Goal: Communication & Community: Participate in discussion

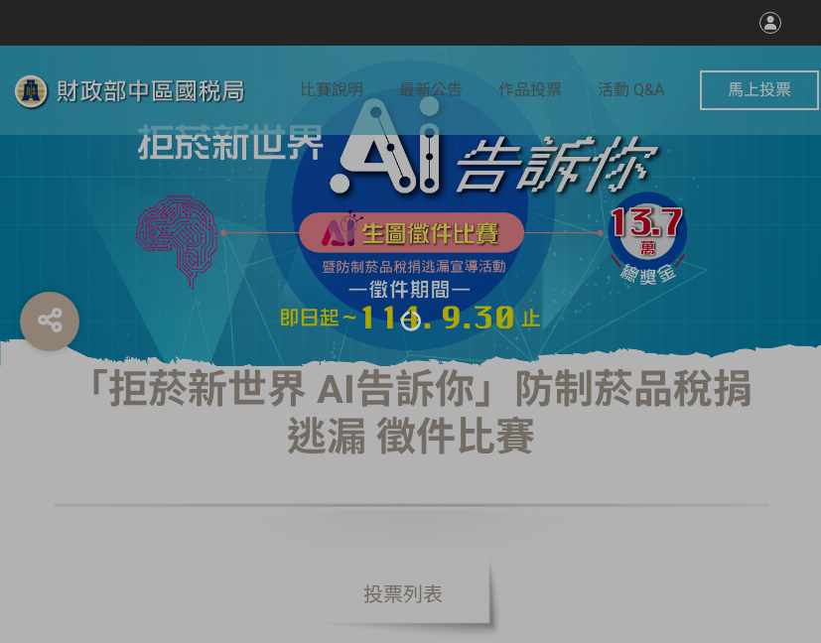
select select "vote"
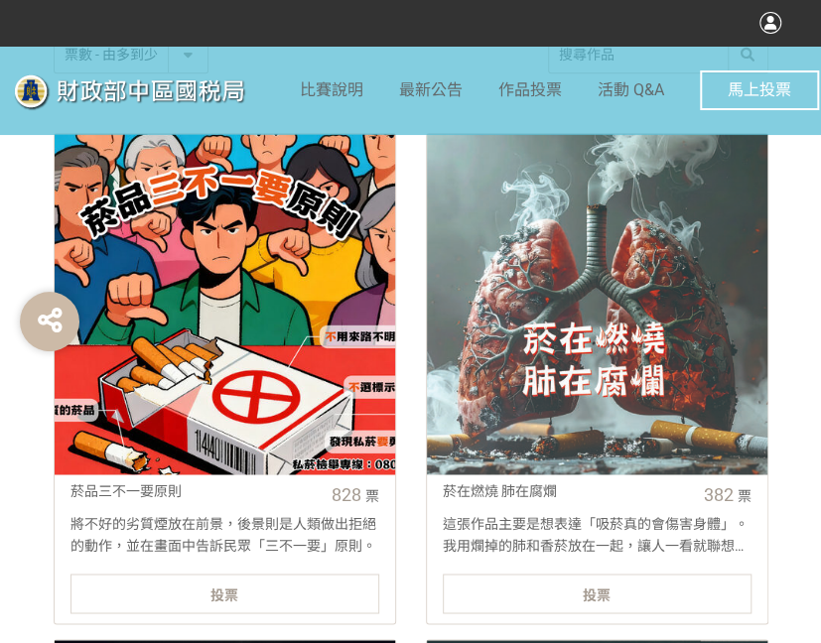
scroll to position [695, 0]
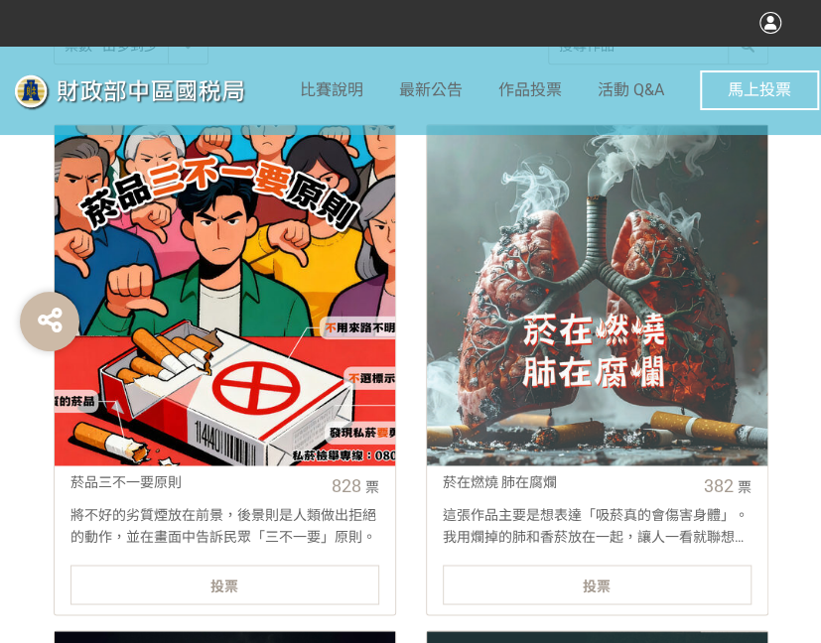
click at [292, 589] on div "投票" at bounding box center [224, 585] width 309 height 40
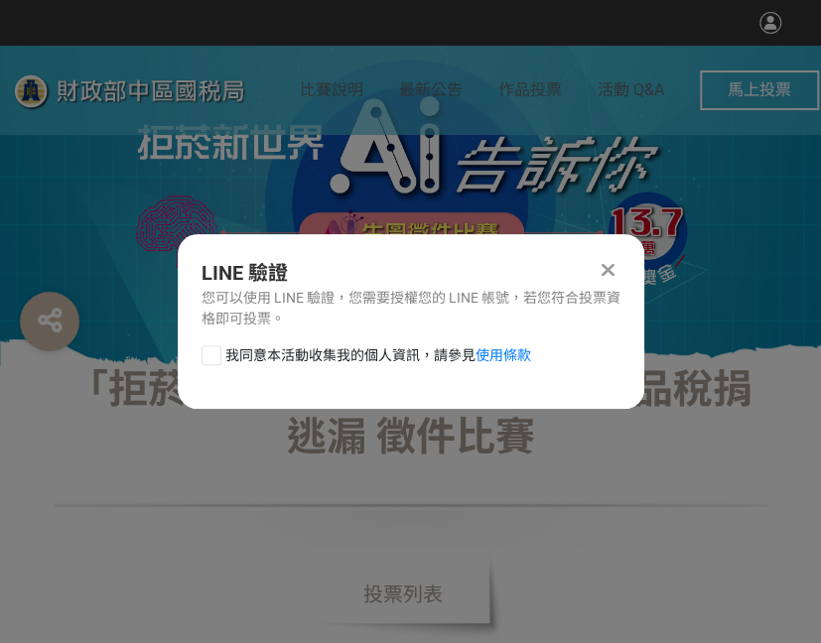
click at [212, 354] on div at bounding box center [212, 356] width 20 height 20
checkbox input "true"
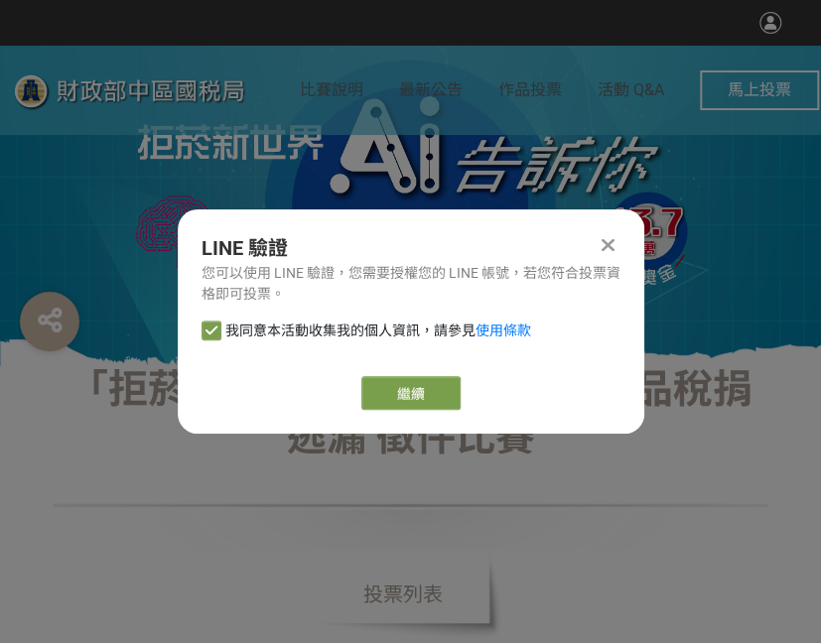
drag, startPoint x: 499, startPoint y: 388, endPoint x: 489, endPoint y: 389, distance: 10.0
click at [497, 388] on div "繼續" at bounding box center [411, 393] width 419 height 34
click at [401, 398] on link "繼續" at bounding box center [410, 393] width 99 height 34
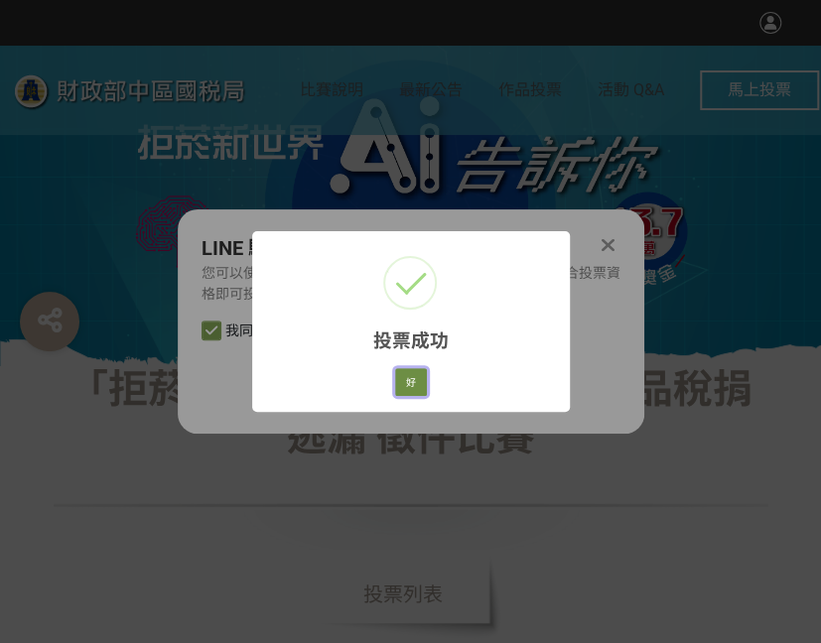
click at [419, 370] on button "好" at bounding box center [411, 382] width 32 height 28
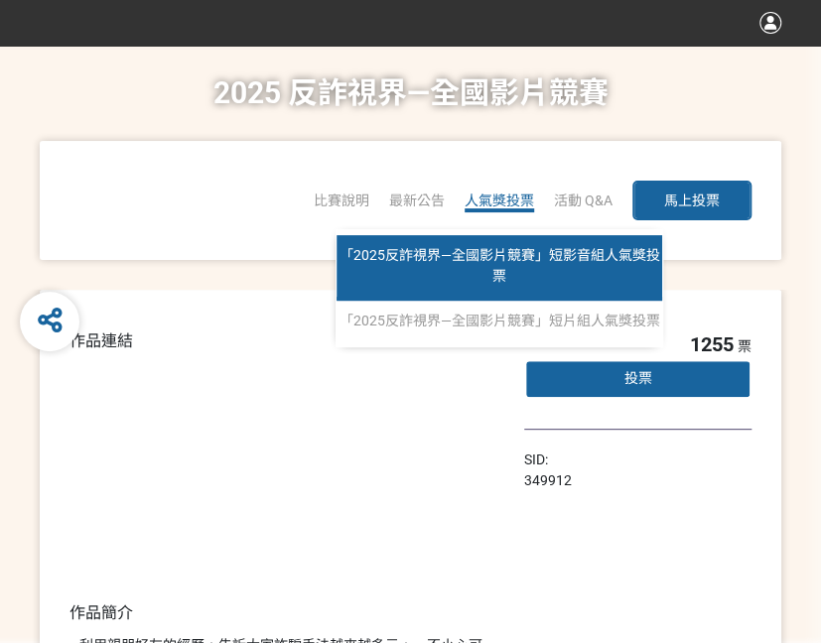
click at [466, 259] on span "「2025反詐視界—全國影片競賽」短影音組人氣獎投票" at bounding box center [500, 265] width 321 height 37
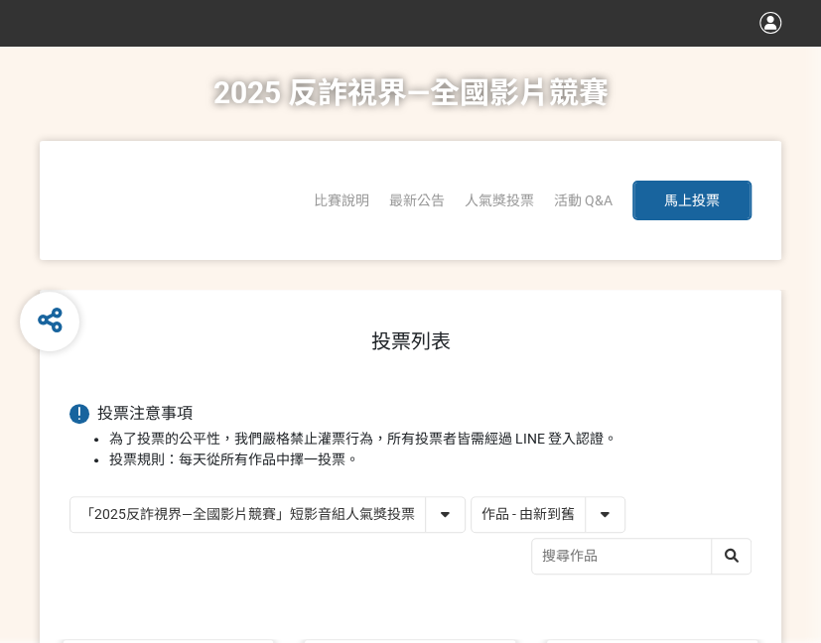
click at [586, 521] on select "作品 - 由新到舊 作品 - 由舊到新 票數 - 由多到少 票數 - 由少到多" at bounding box center [548, 514] width 153 height 35
select select "vote"
click at [472, 497] on select "作品 - 由新到舊 作品 - 由舊到新 票數 - 由多到少 票數 - 由少到多" at bounding box center [548, 514] width 153 height 35
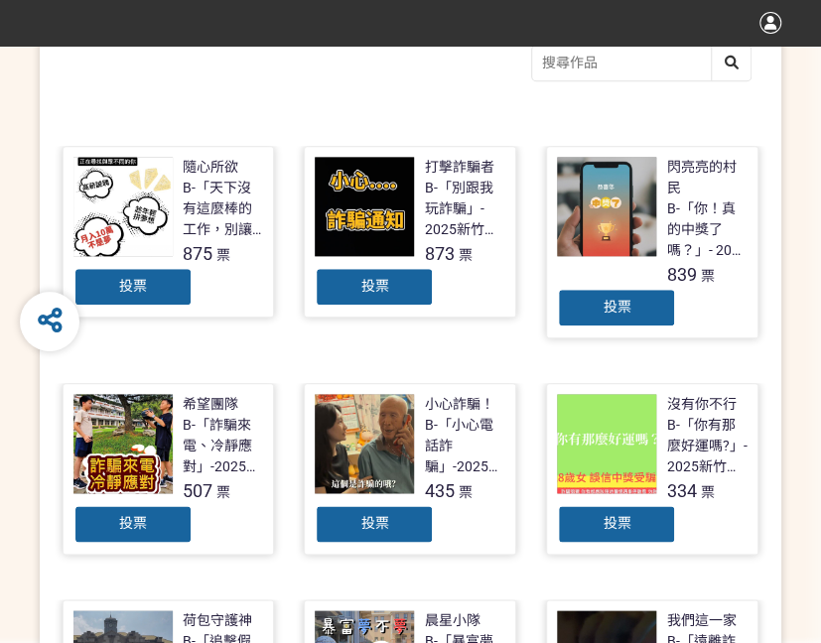
scroll to position [496, 0]
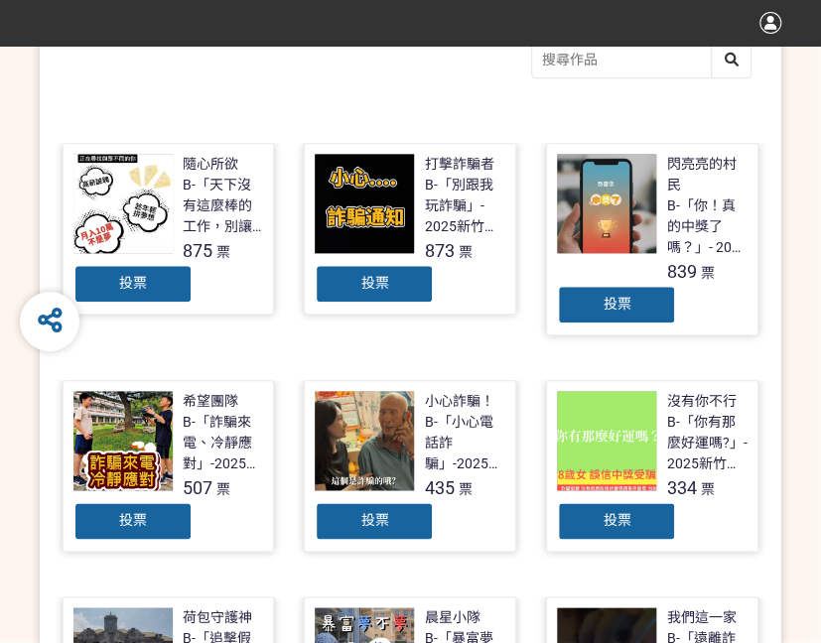
click at [387, 283] on span "投票" at bounding box center [374, 283] width 28 height 16
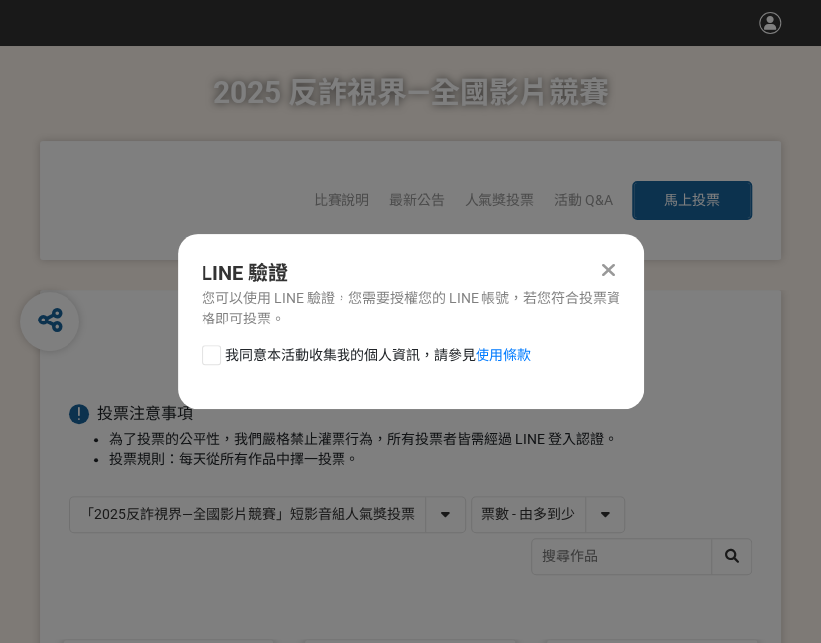
scroll to position [0, 0]
drag, startPoint x: 203, startPoint y: 355, endPoint x: 212, endPoint y: 352, distance: 10.4
click at [203, 355] on div at bounding box center [212, 356] width 20 height 20
checkbox input "true"
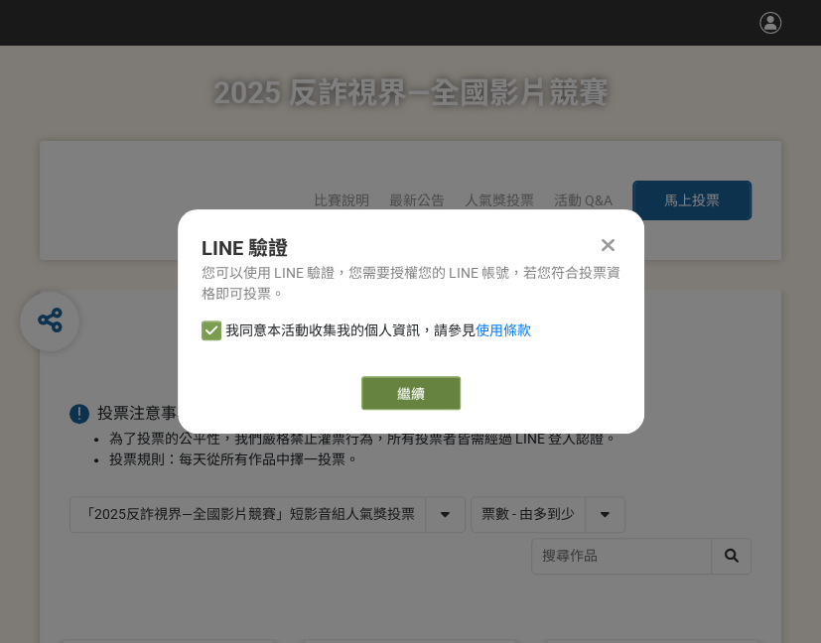
click at [430, 400] on link "繼續" at bounding box center [410, 393] width 99 height 34
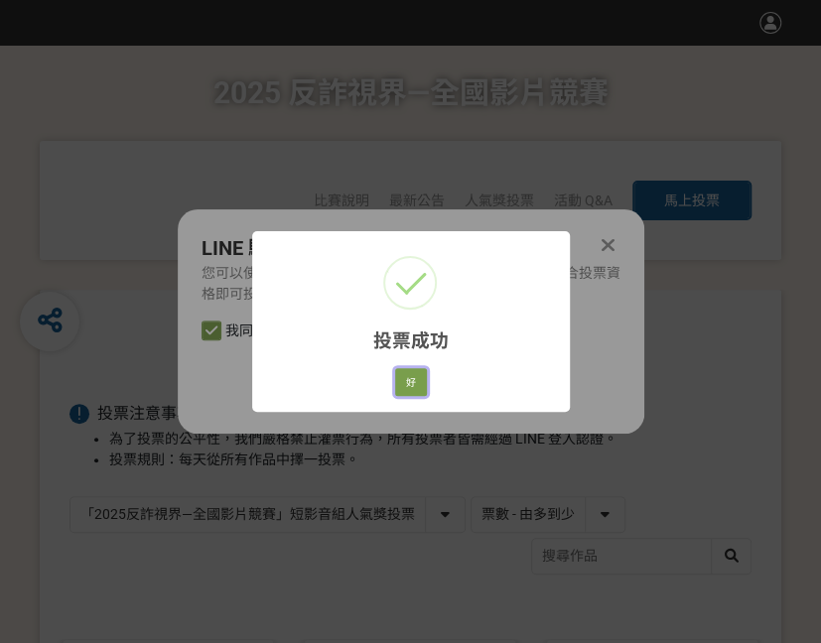
drag, startPoint x: 422, startPoint y: 388, endPoint x: 433, endPoint y: 386, distance: 11.1
click at [422, 388] on button "好" at bounding box center [411, 382] width 32 height 28
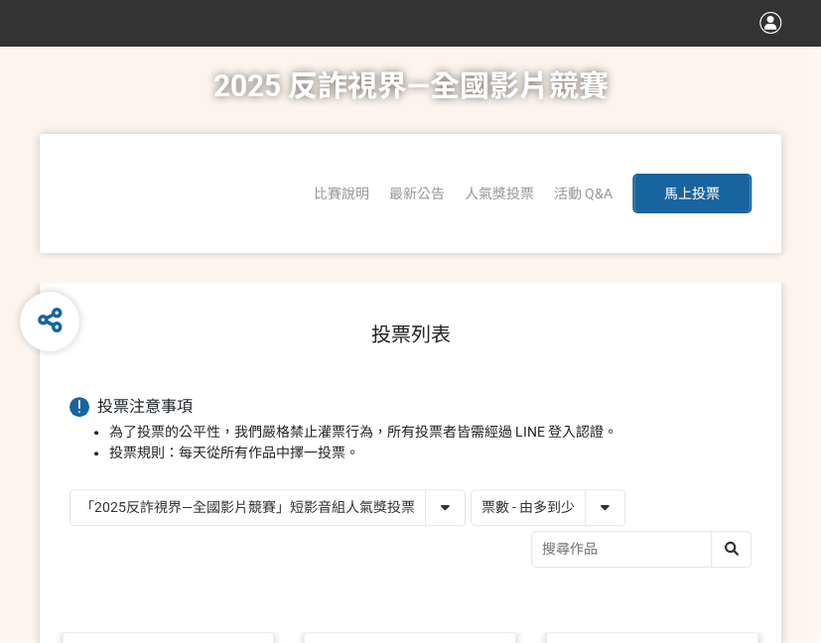
scroll to position [352, 0]
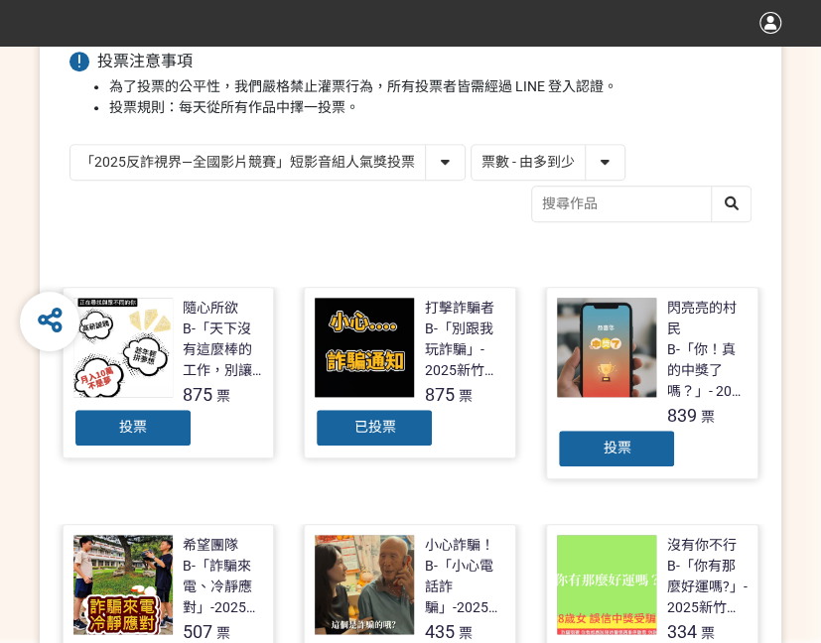
drag, startPoint x: 409, startPoint y: 146, endPoint x: 407, endPoint y: 162, distance: 16.0
click at [409, 148] on select "「2025反詐視界—全國影片競賽」短影音組人氣獎投票 「2025反詐視界—全國影片競賽」短片組人氣獎投票" at bounding box center [267, 162] width 394 height 35
select select "13146"
click at [70, 145] on select "「2025反詐視界—全國影片競賽」短影音組人氣獎投票 「2025反詐視界—全國影片競賽」短片組人氣獎投票" at bounding box center [267, 162] width 394 height 35
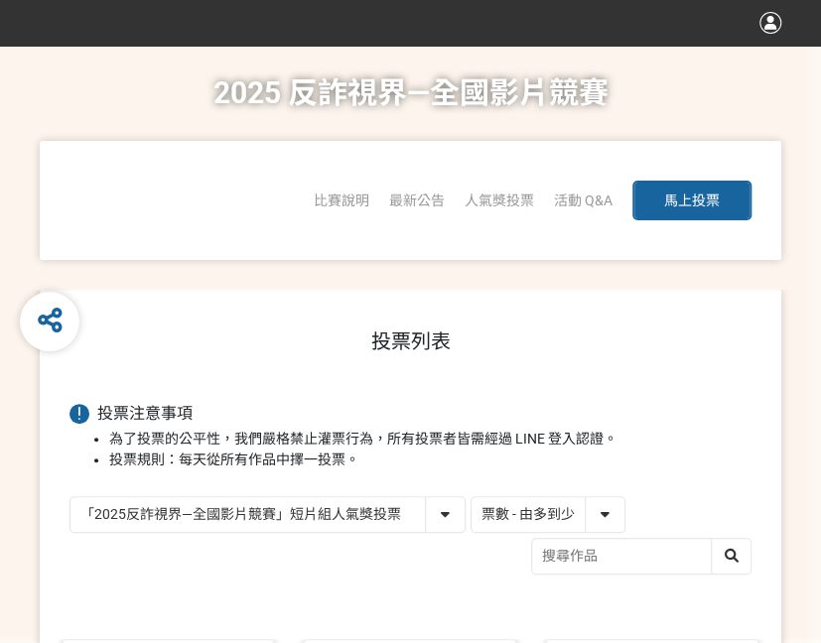
scroll to position [397, 0]
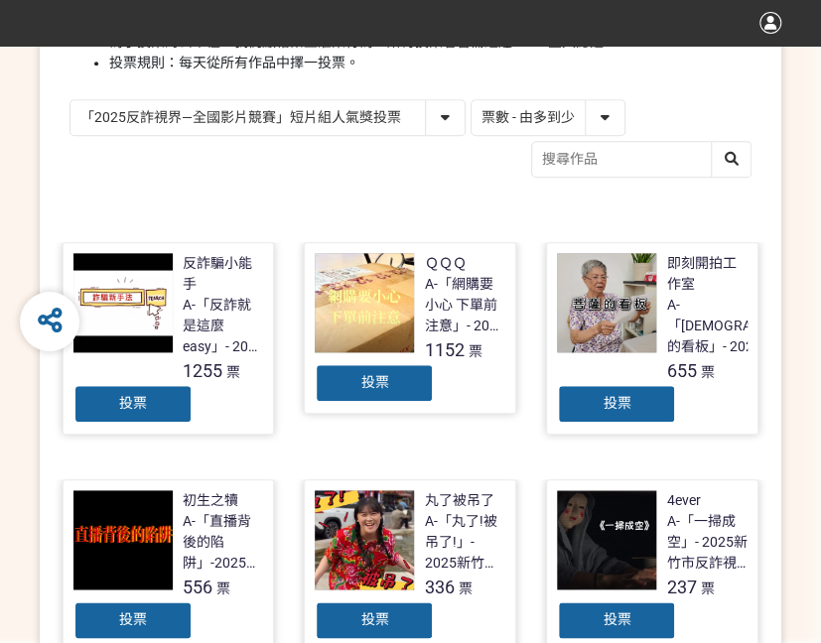
click at [390, 384] on div "投票" at bounding box center [374, 383] width 119 height 40
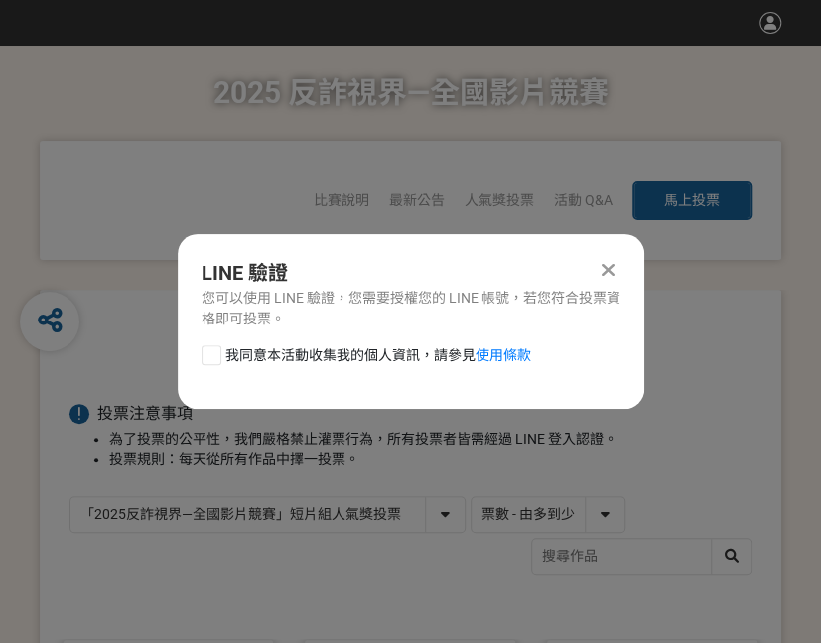
click at [205, 360] on div at bounding box center [212, 356] width 20 height 20
checkbox input "true"
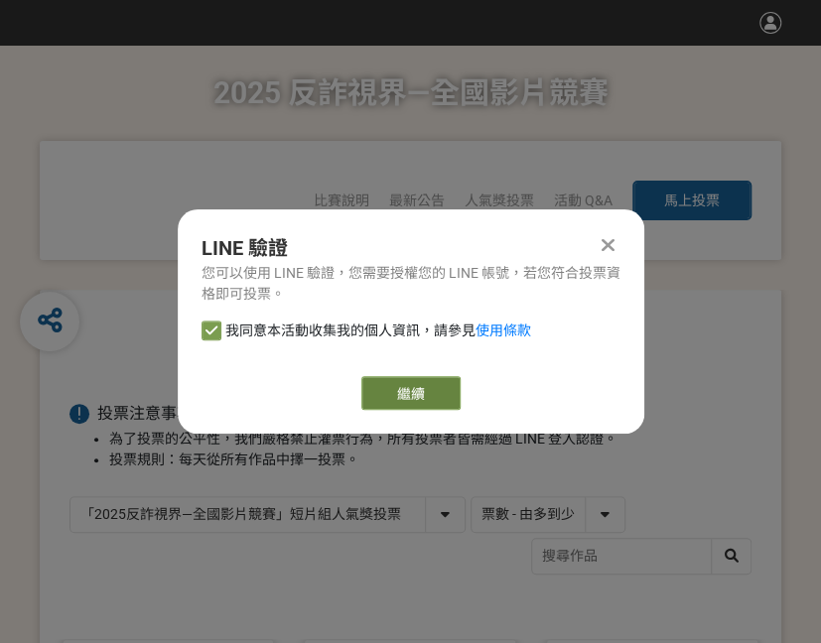
click at [453, 398] on link "繼續" at bounding box center [410, 393] width 99 height 34
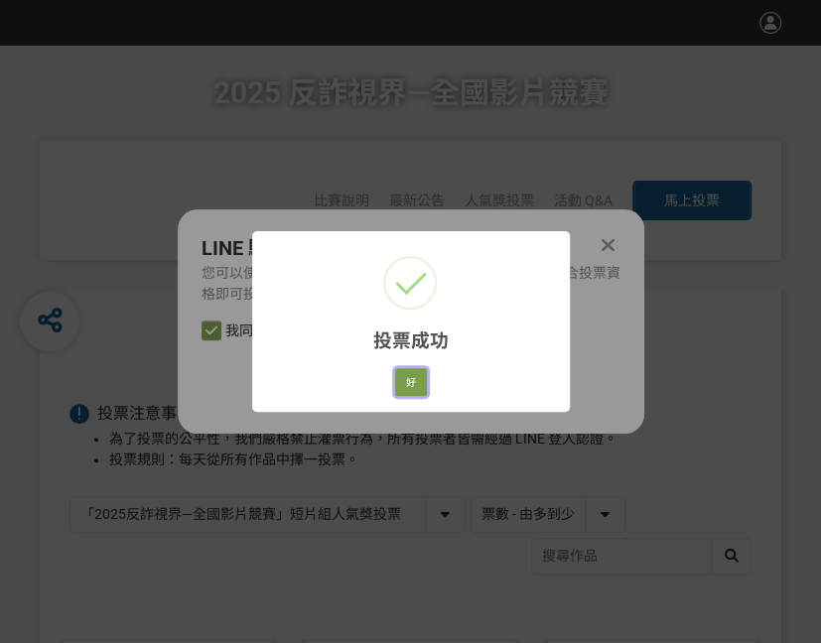
drag, startPoint x: 415, startPoint y: 382, endPoint x: 332, endPoint y: 407, distance: 87.0
click at [415, 382] on button "好" at bounding box center [411, 382] width 32 height 28
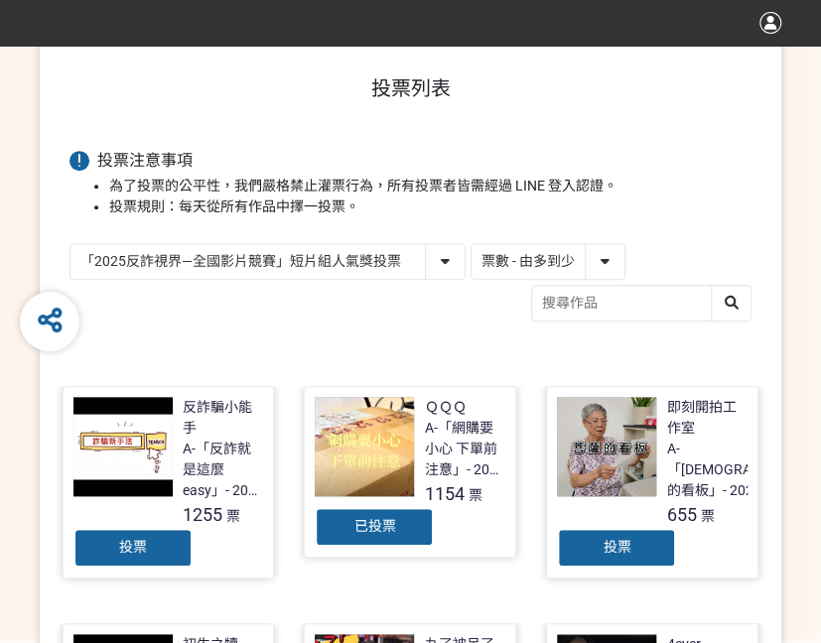
scroll to position [306, 0]
